Goal: Information Seeking & Learning: Learn about a topic

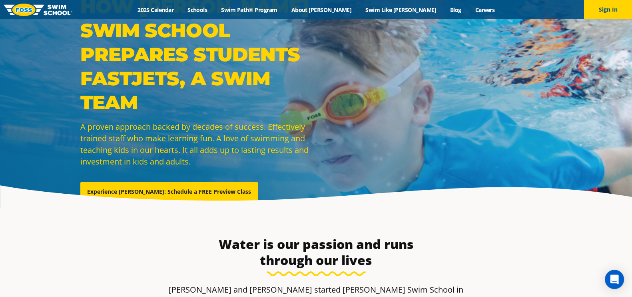
click at [411, 56] on div "How Foss Swim School prepares students FASTJETS, a Swim Team A proven approach …" at bounding box center [316, 103] width 480 height 219
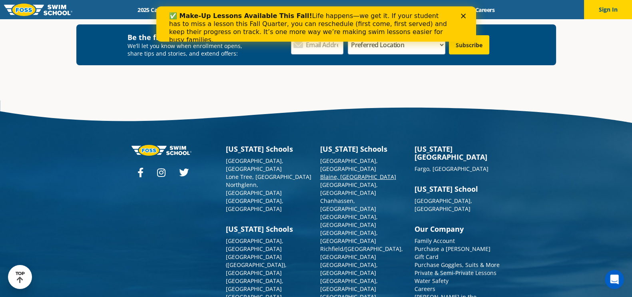
scroll to position [3716, 0]
click at [327, 173] on link "Blaine, [GEOGRAPHIC_DATA]" at bounding box center [358, 177] width 76 height 8
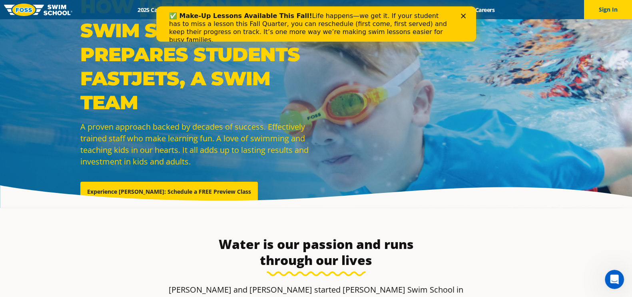
click at [400, 200] on div "How Foss Swim School prepares students FASTJETS, a Swim Team A proven approach …" at bounding box center [316, 104] width 632 height 208
click at [462, 14] on polygon "Close" at bounding box center [463, 16] width 5 height 5
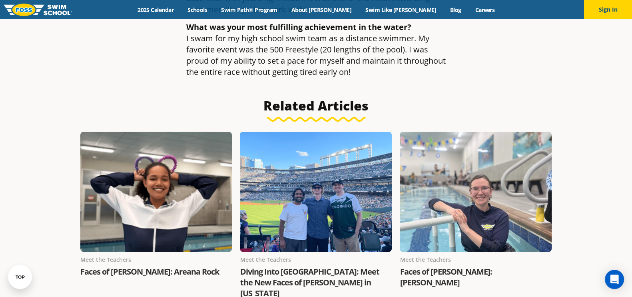
scroll to position [830, 0]
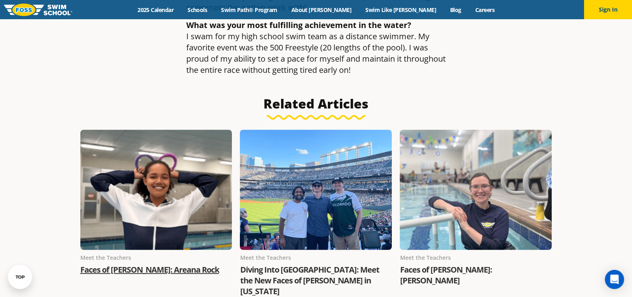
click at [109, 264] on link "Faces of FOSS: Areana Rock" at bounding box center [149, 269] width 139 height 11
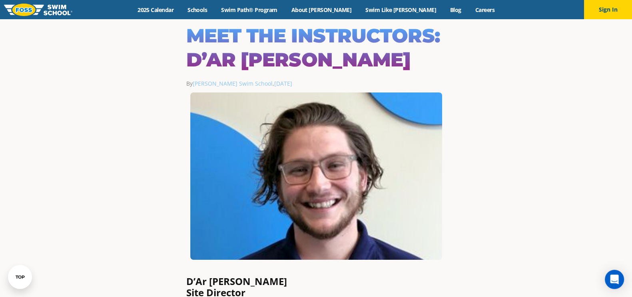
scroll to position [26, 0]
